Goal: Information Seeking & Learning: Find specific fact

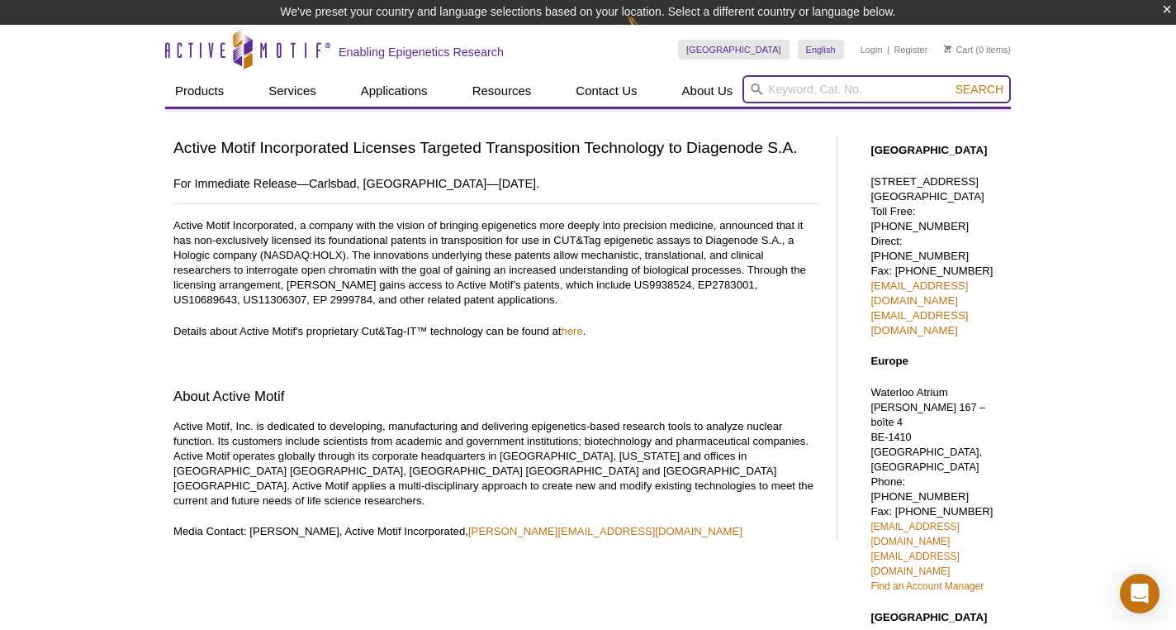
click at [782, 93] on input "search" at bounding box center [877, 89] width 269 height 28
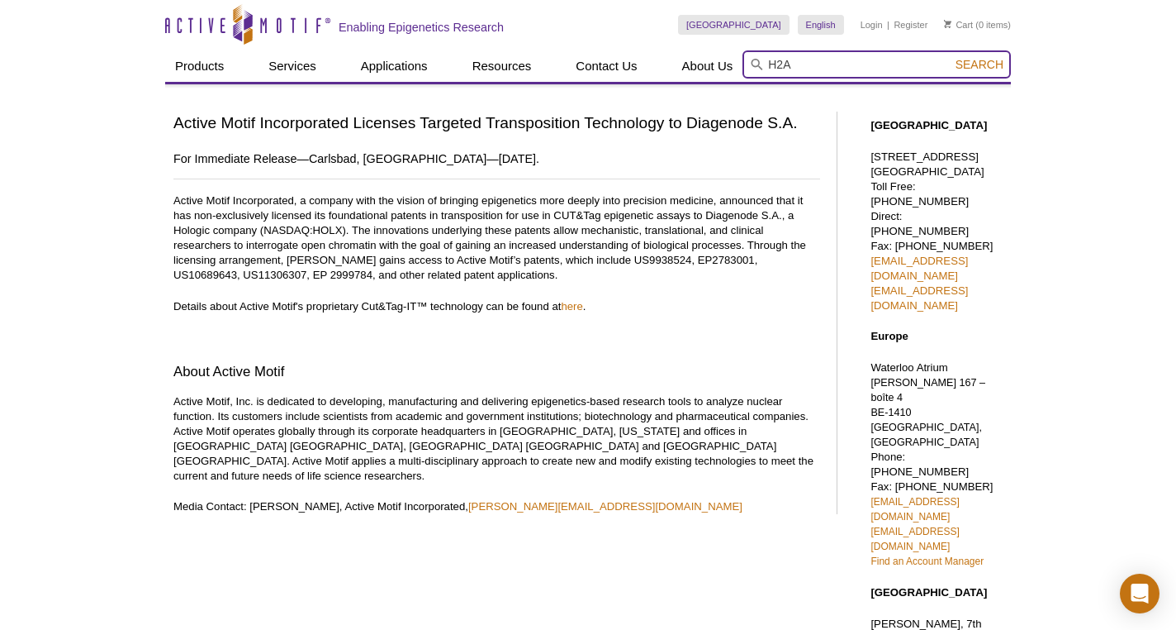
type input "H2A"
click at [981, 64] on button "Search" at bounding box center [980, 64] width 58 height 15
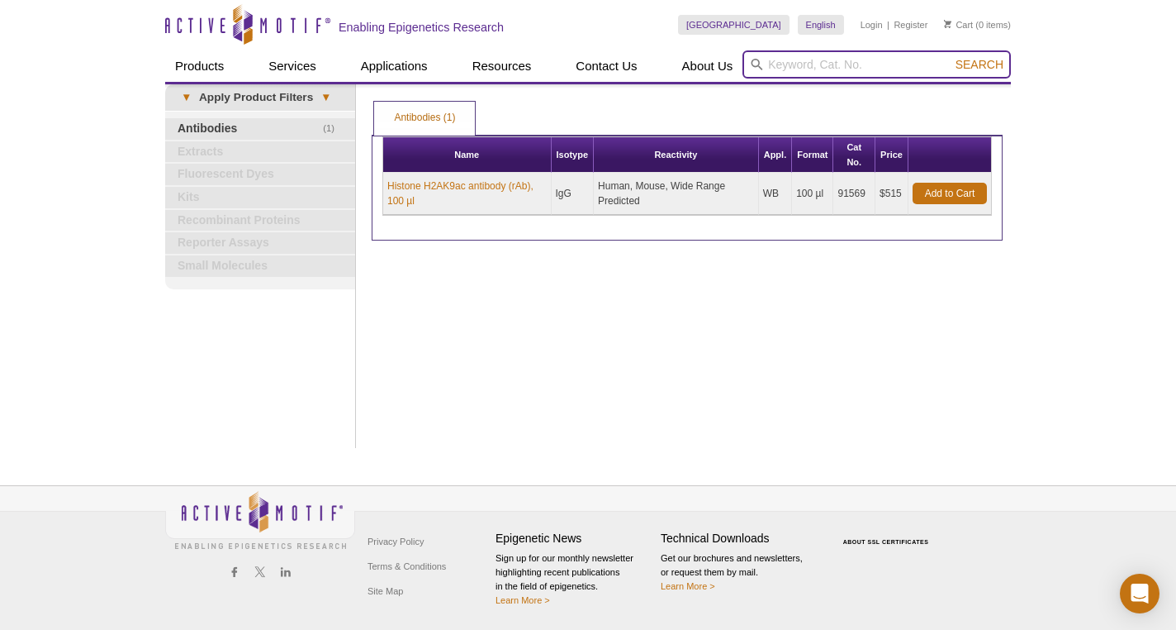
click at [778, 67] on input "search" at bounding box center [877, 64] width 269 height 28
type input "H2A.Z.1"
click at [981, 64] on button "Search" at bounding box center [980, 64] width 58 height 15
